Goal: Task Accomplishment & Management: Manage account settings

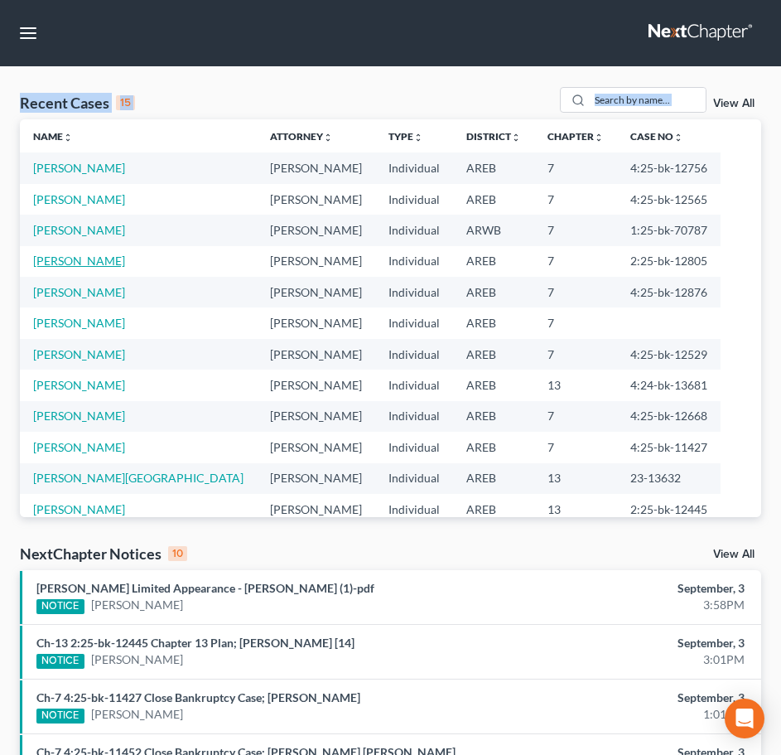
click at [98, 262] on link "Alexander, Stephanie" at bounding box center [79, 261] width 92 height 14
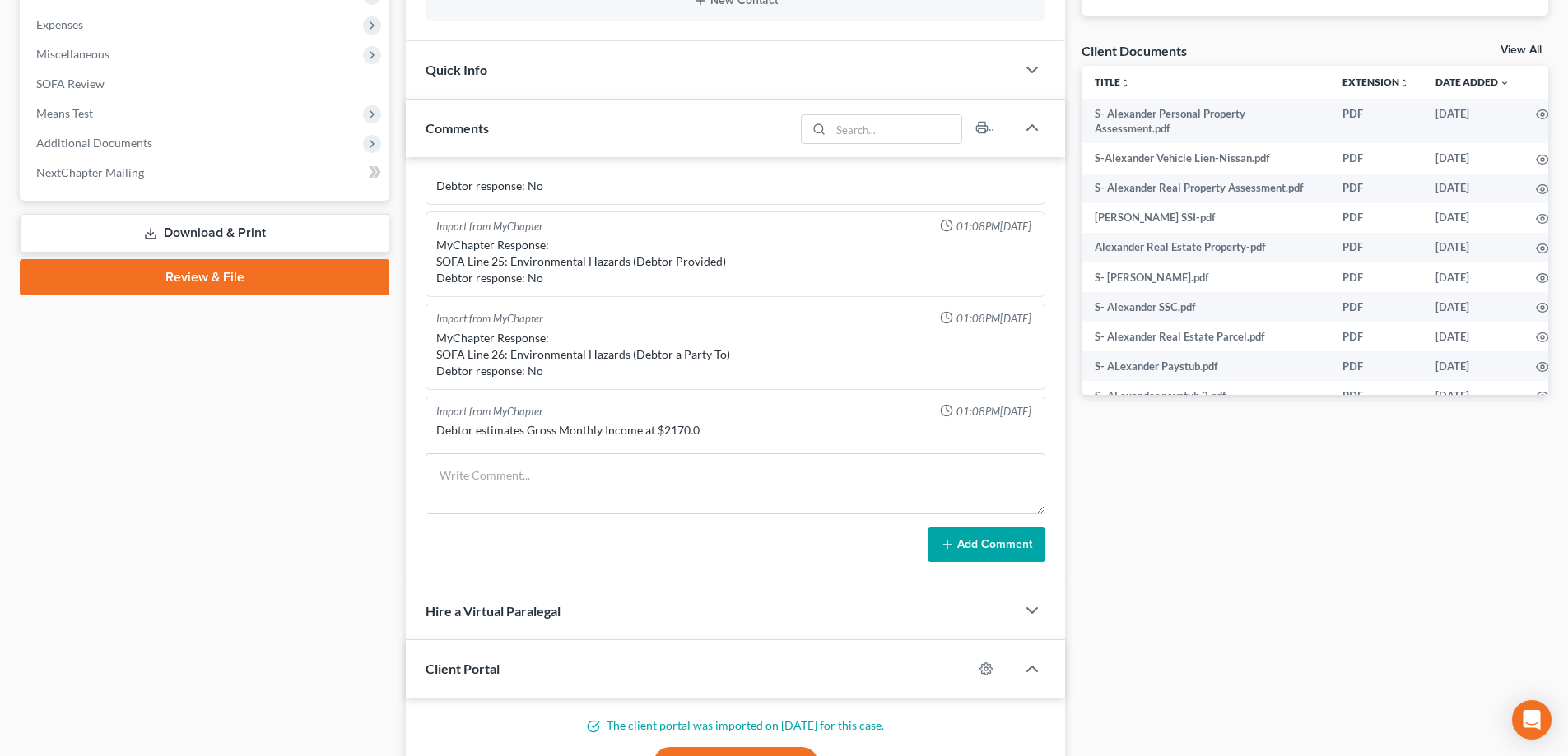
scroll to position [595, 0]
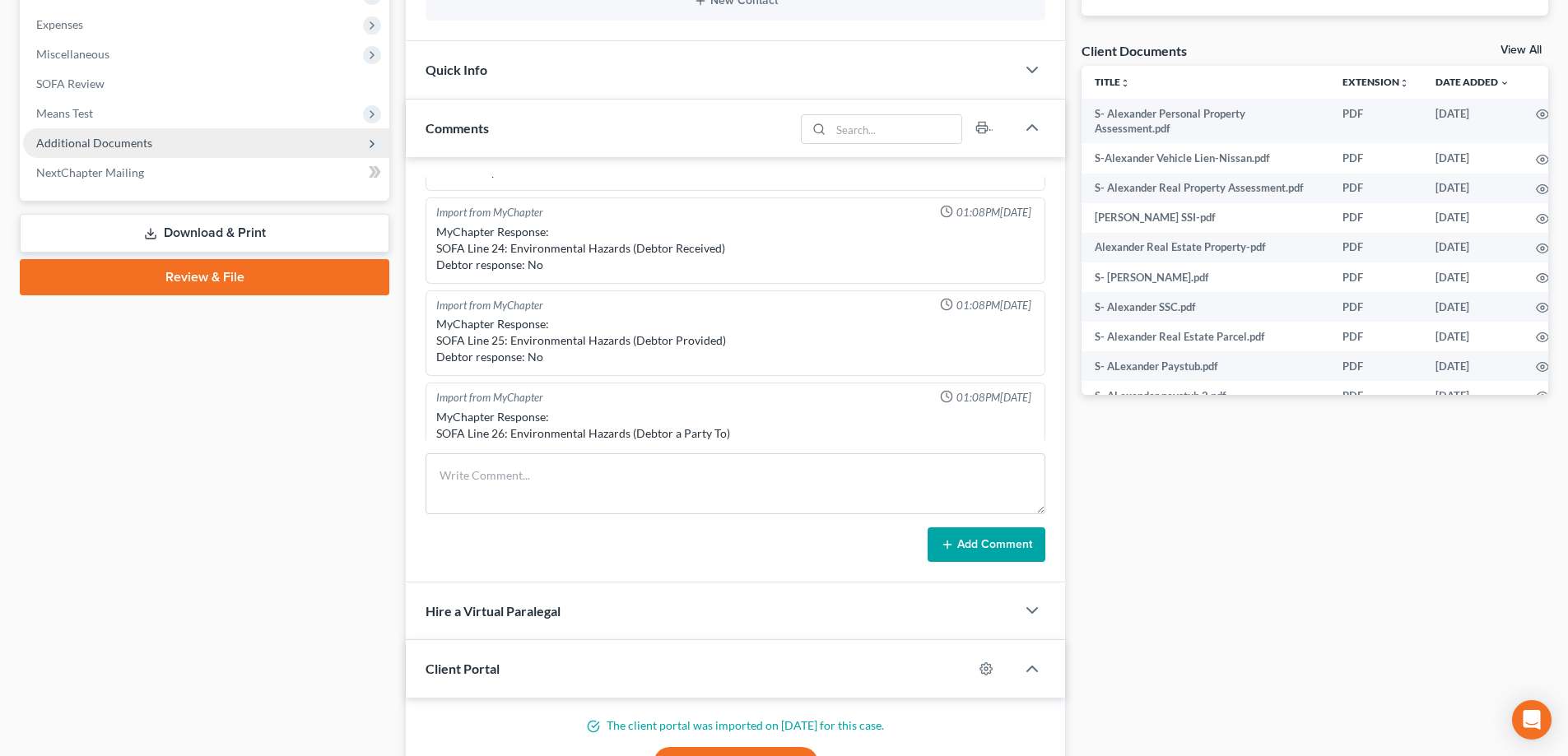
click at [68, 142] on span "Additional Documents" at bounding box center [93, 143] width 116 height 14
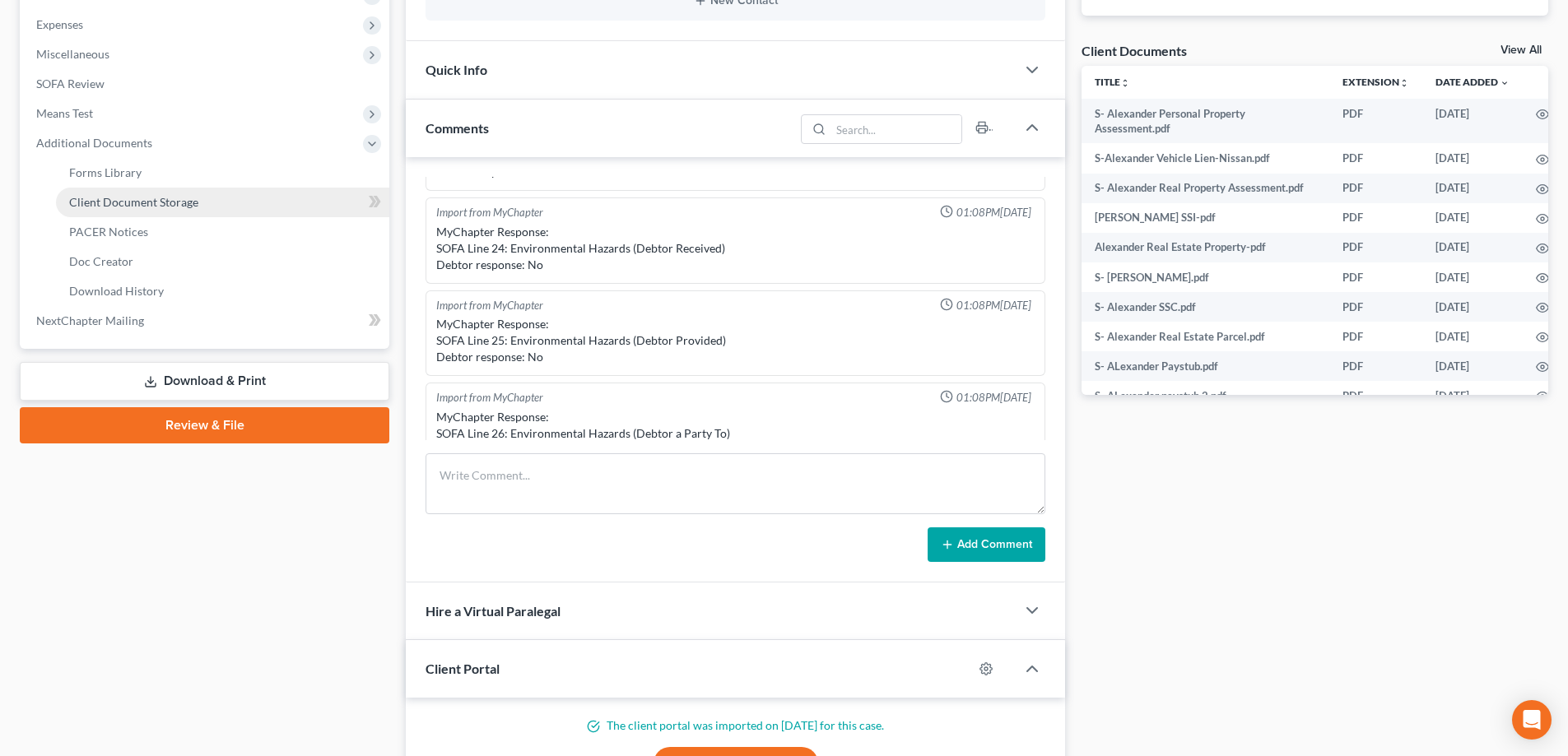
click at [122, 200] on span "Client Document Storage" at bounding box center [134, 202] width 129 height 14
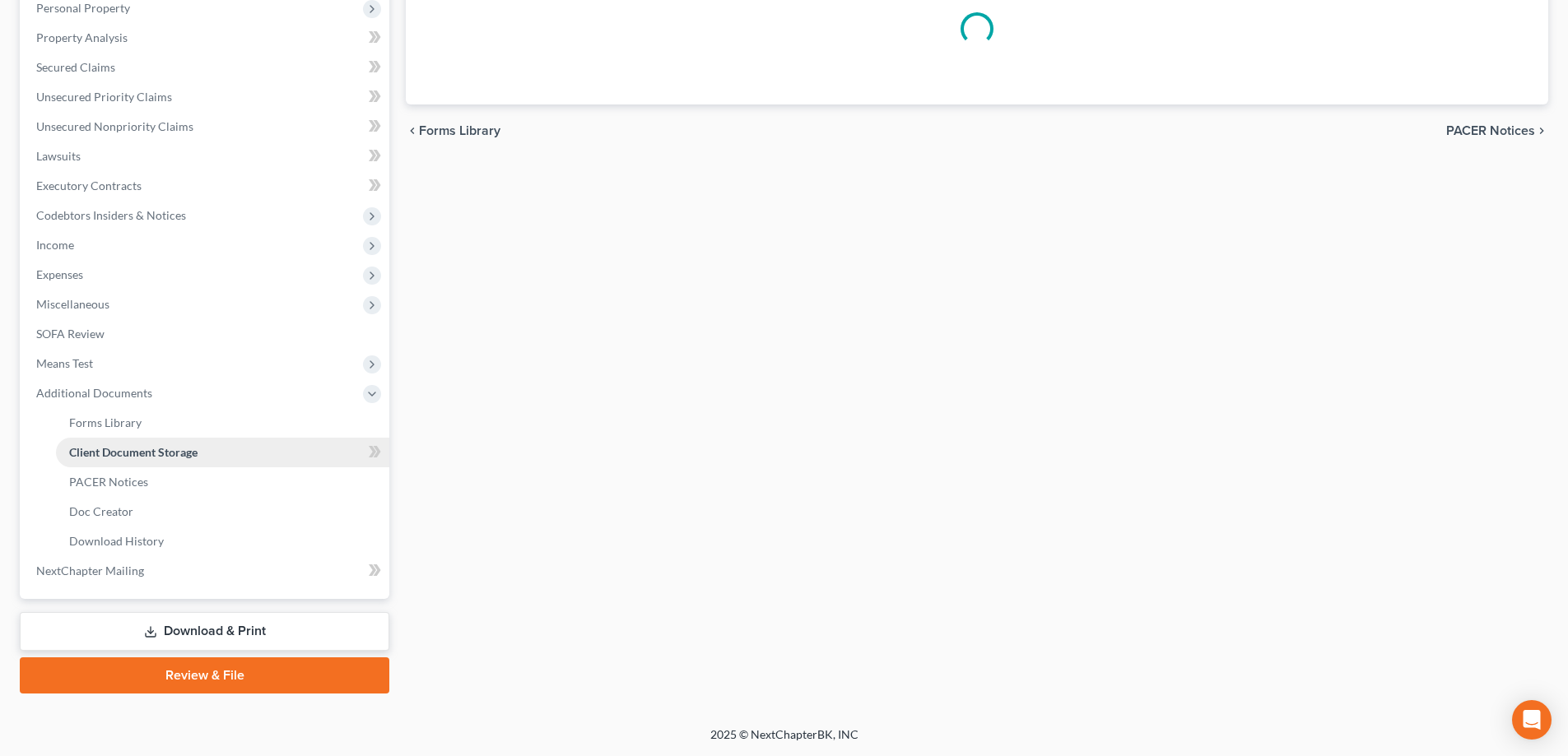
scroll to position [137, 0]
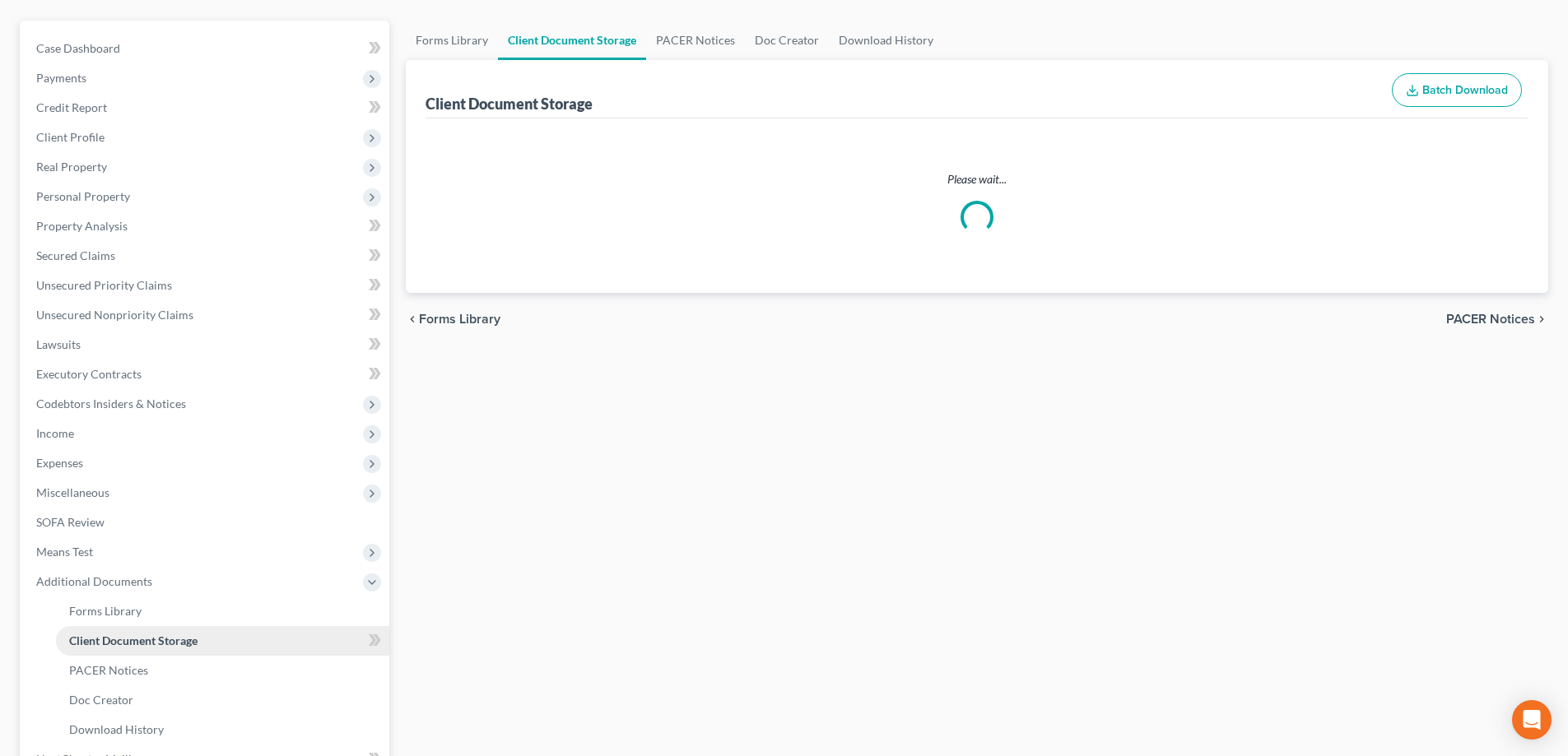
select select "0"
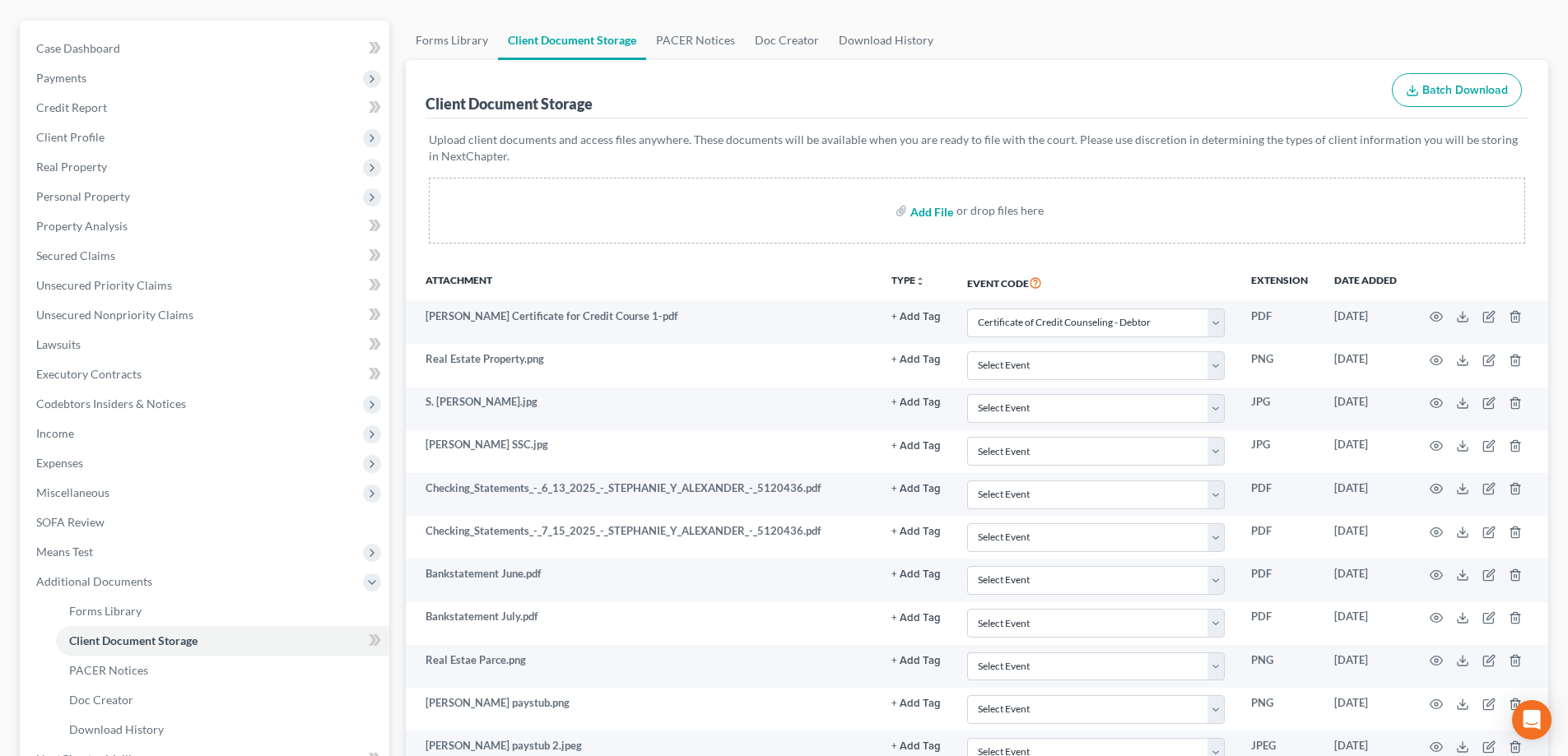
scroll to position [0, 0]
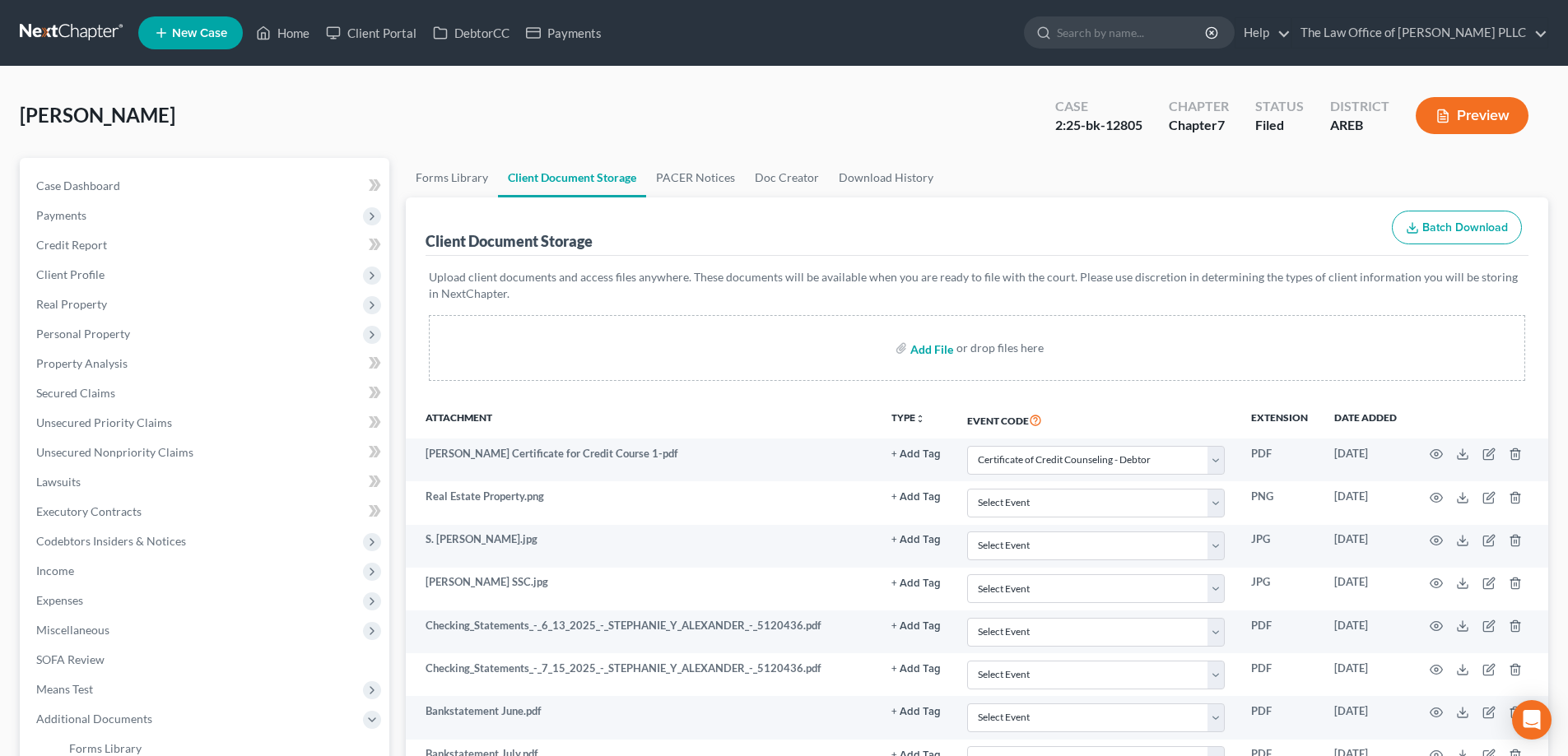
click at [776, 351] on input "file" at bounding box center [930, 349] width 40 height 30
type input "C:\fakepath\Stephanie Alexander Certificate for Credit Course 2.pdf"
select select "0"
click at [776, 22] on input "search" at bounding box center [1133, 32] width 151 height 31
type input "Heard"
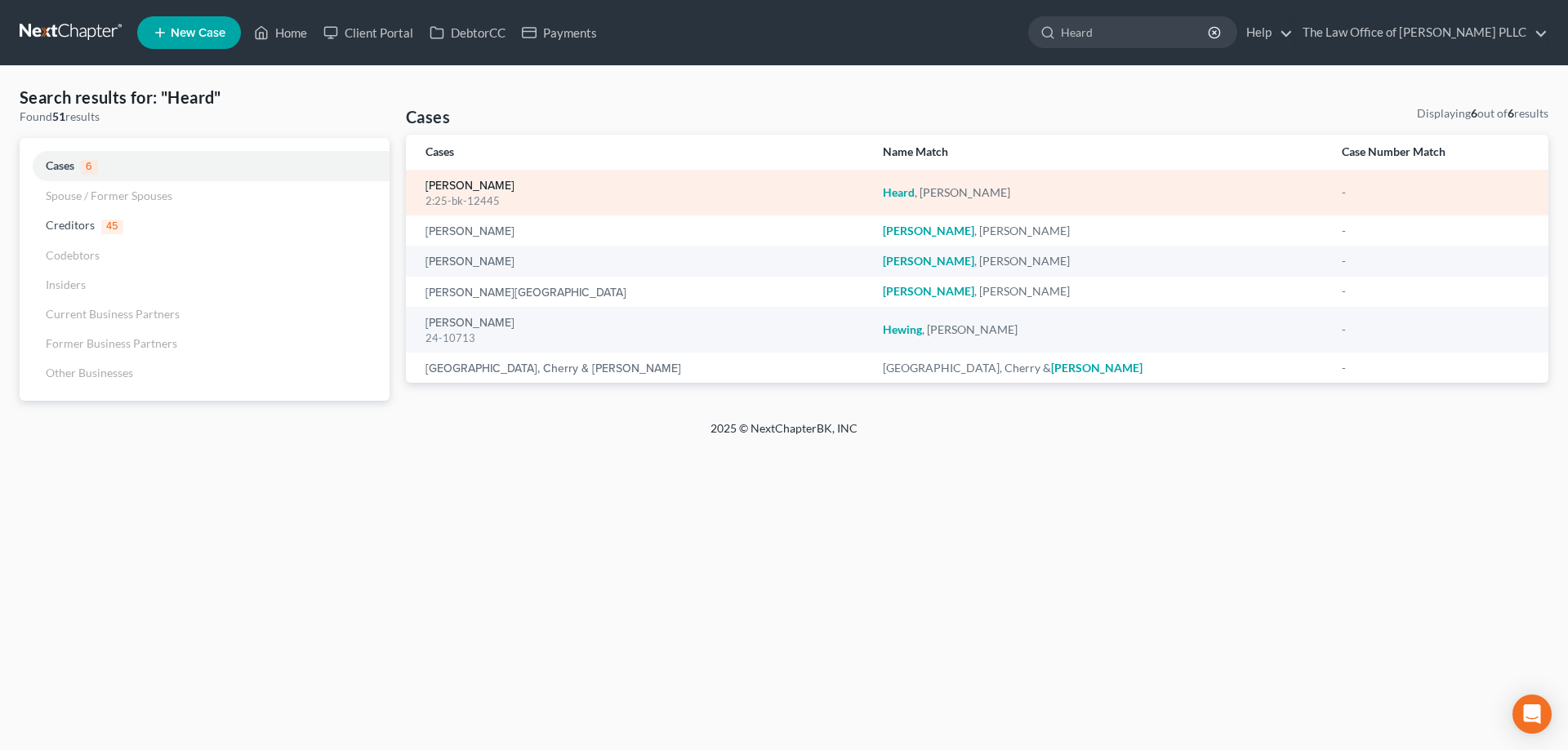
click at [469, 188] on link "[PERSON_NAME]" at bounding box center [470, 186] width 89 height 12
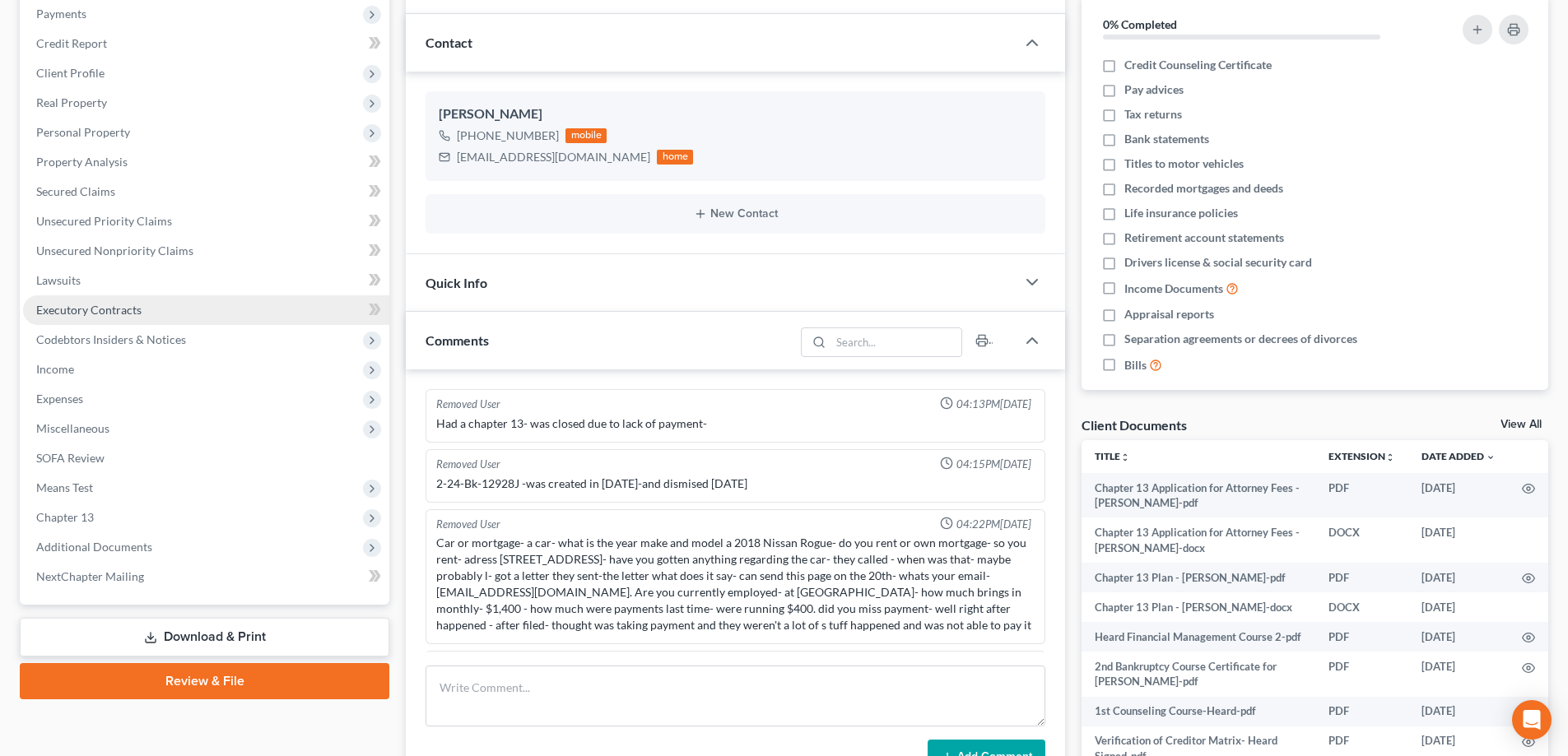
scroll to position [329, 0]
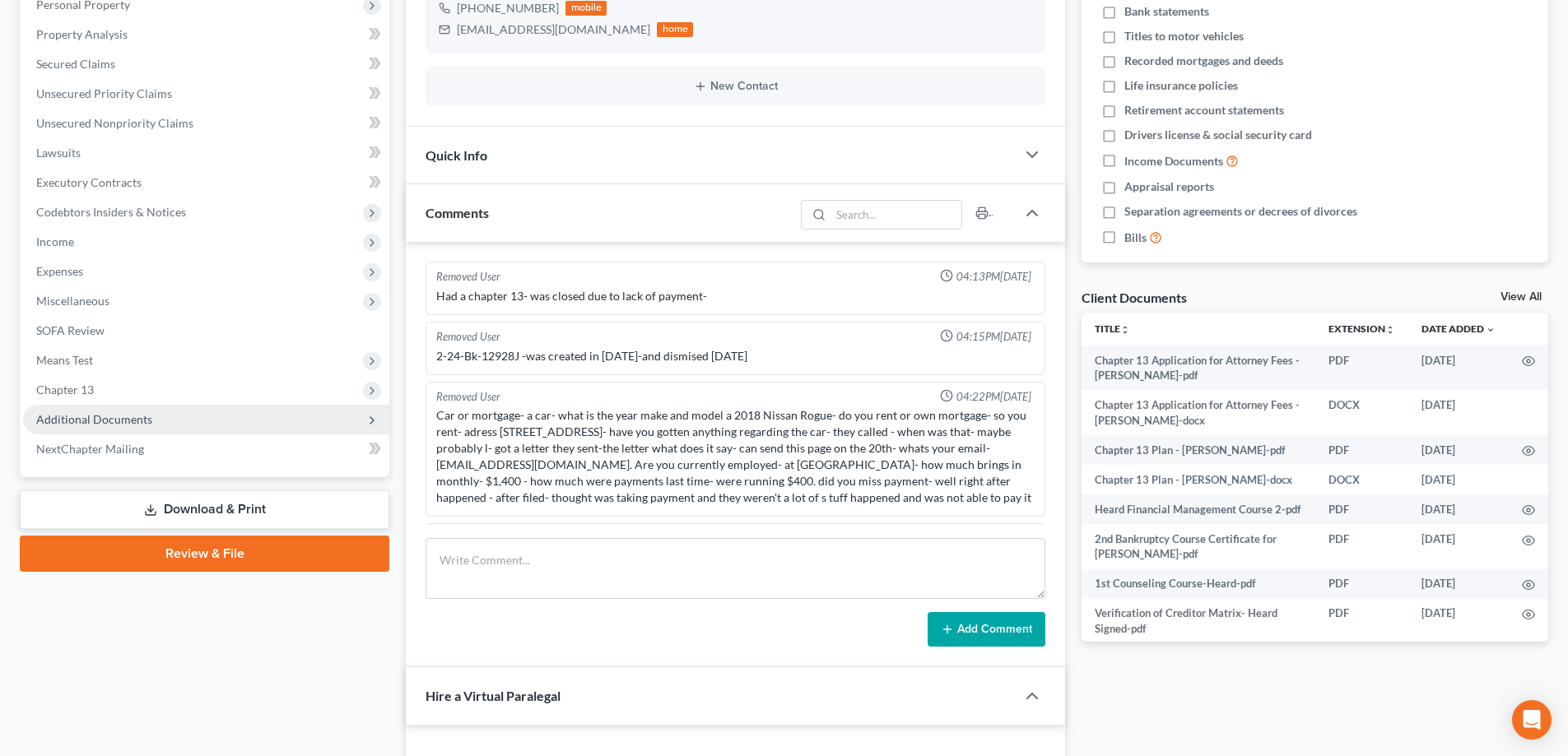
click at [107, 419] on span "Additional Documents" at bounding box center [93, 419] width 116 height 14
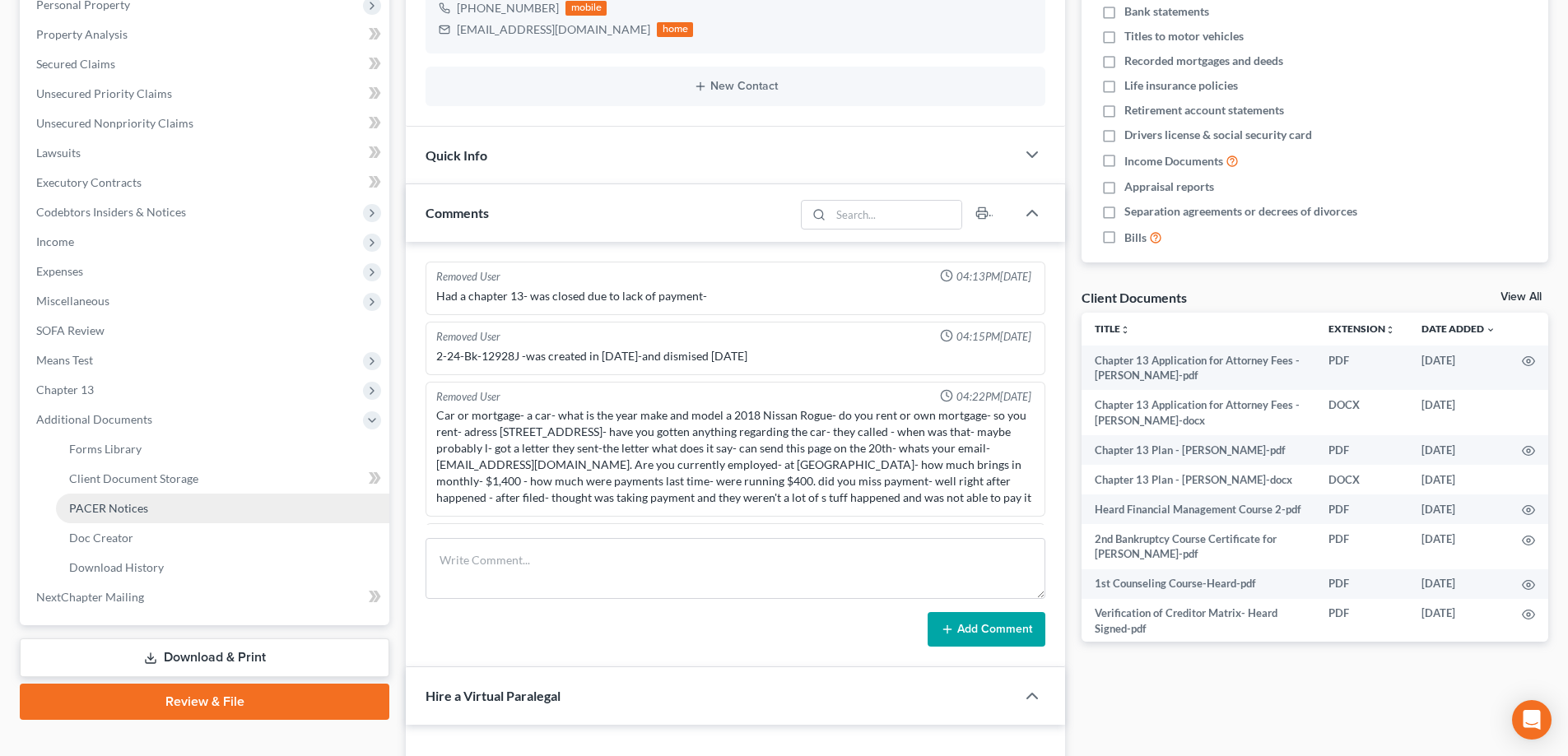
click at [133, 504] on span "PACER Notices" at bounding box center [109, 509] width 79 height 14
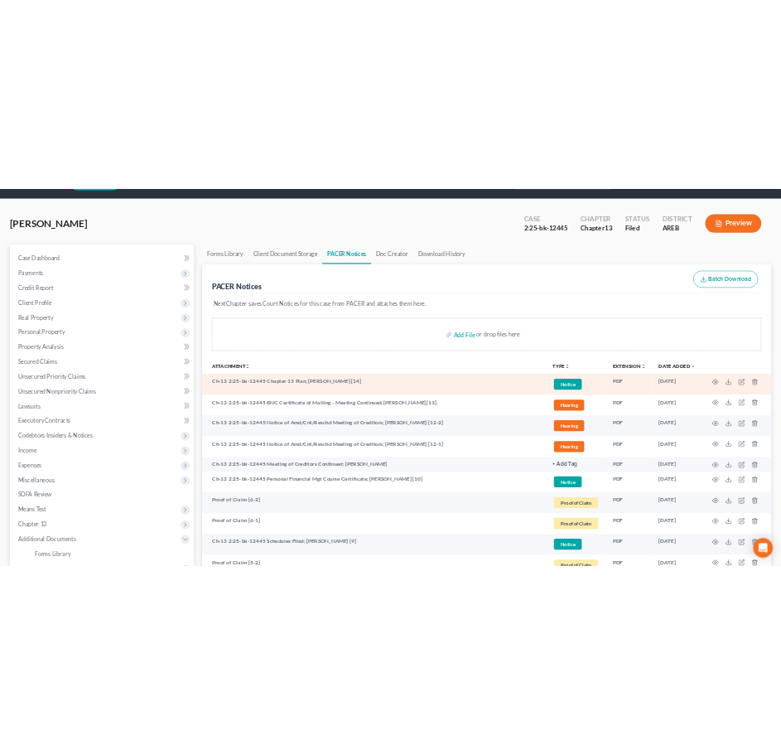
scroll to position [83, 0]
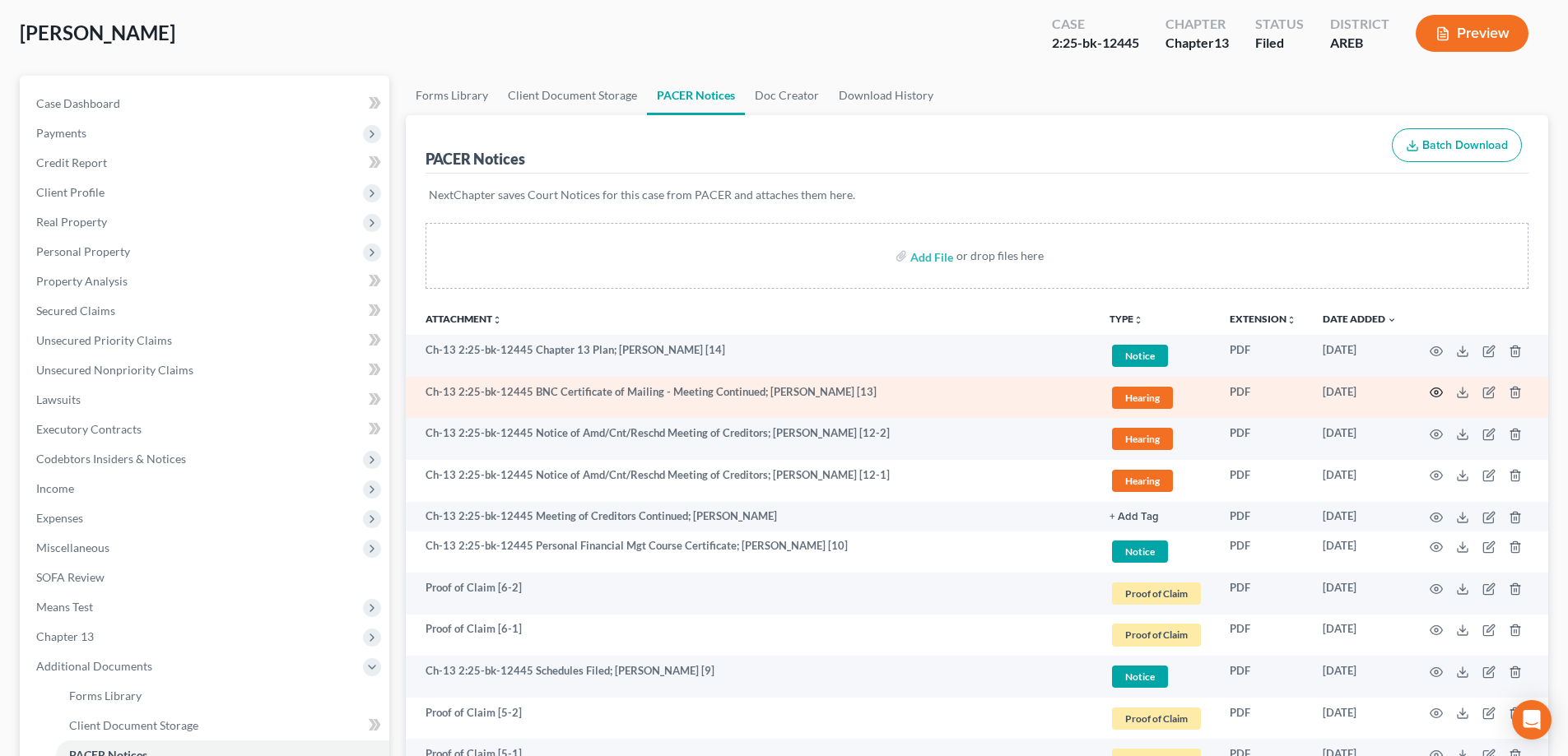
click at [776, 394] on icon "button" at bounding box center [1437, 392] width 12 height 9
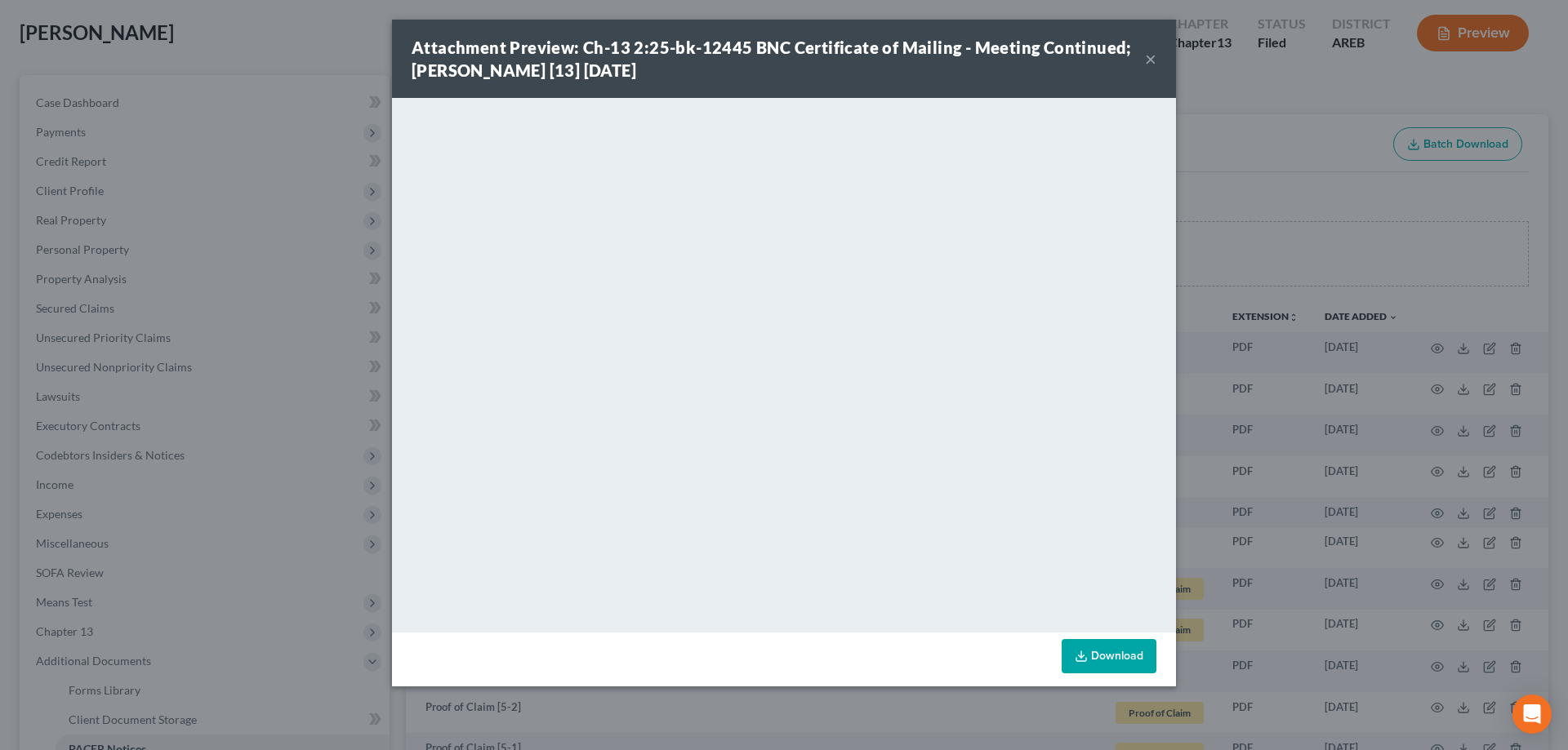
click at [770, 56] on button "×" at bounding box center [1151, 59] width 12 height 20
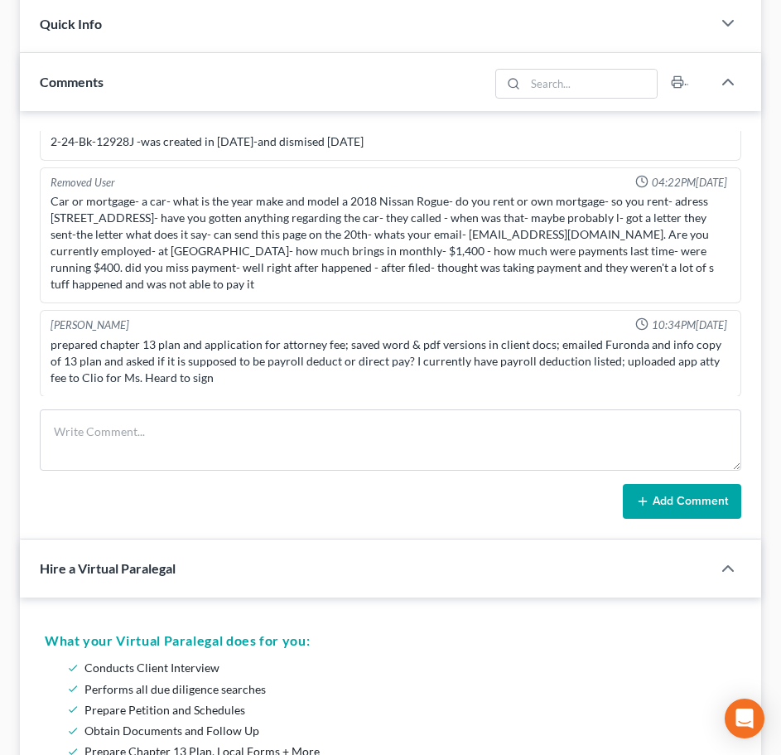
scroll to position [3045, 0]
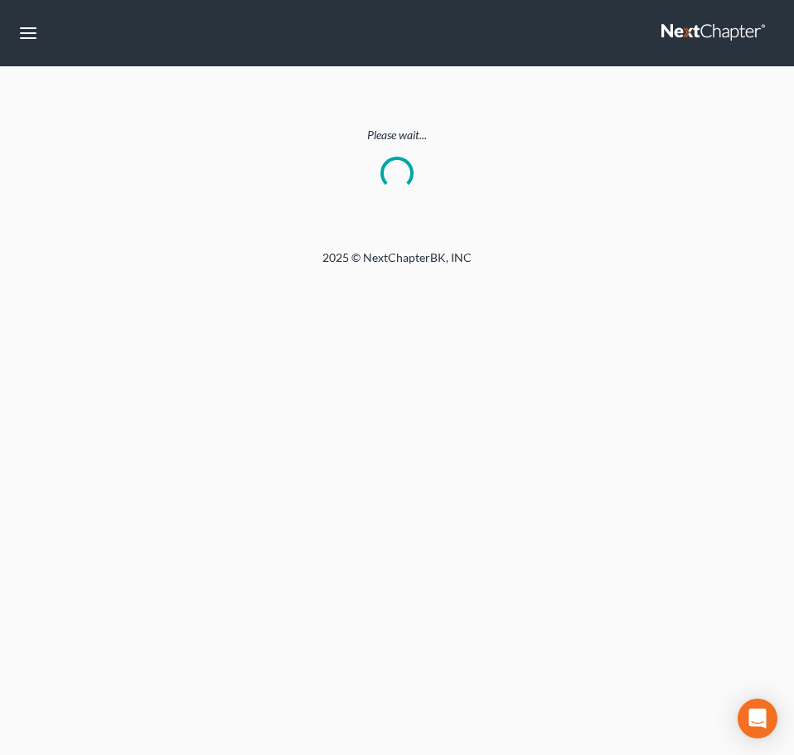
click at [158, 131] on p "Please wait..." at bounding box center [397, 135] width 754 height 17
